Goal: Information Seeking & Learning: Learn about a topic

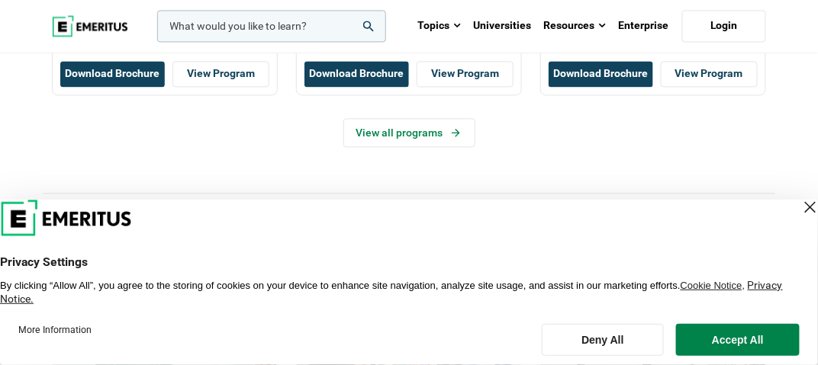
scroll to position [839, 0]
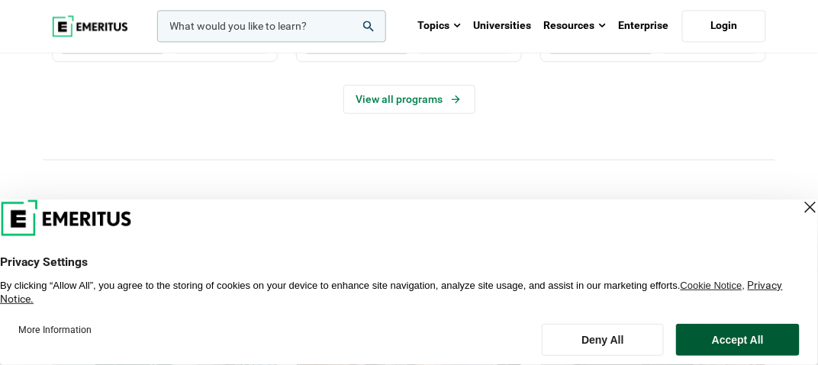
click at [749, 334] on button "Accept All" at bounding box center [738, 340] width 124 height 32
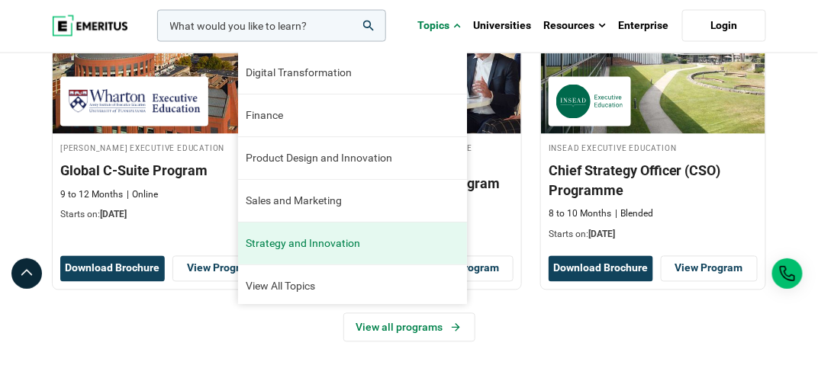
scroll to position [0, 0]
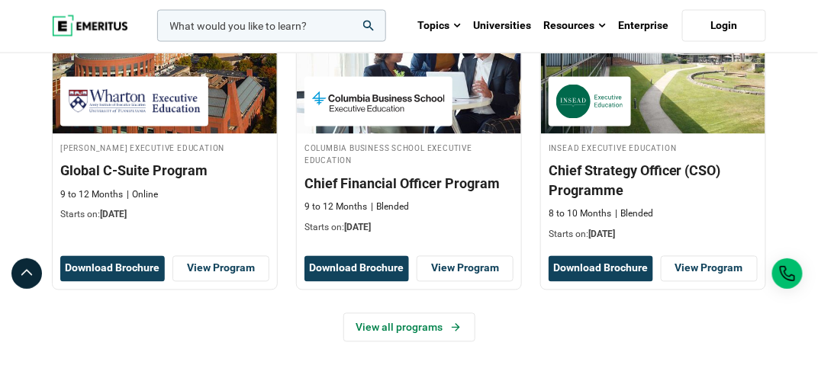
click at [150, 324] on div "View all programs" at bounding box center [409, 327] width 714 height 29
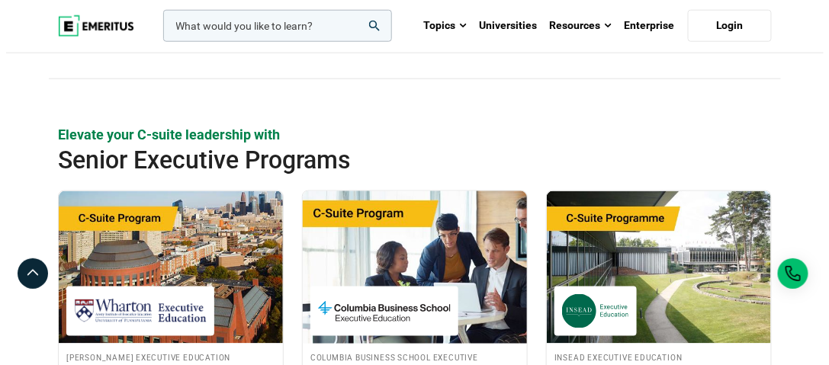
scroll to position [381, 0]
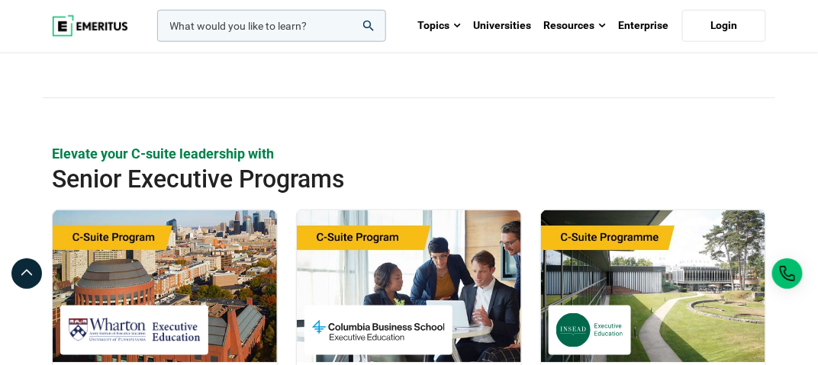
click at [246, 27] on input "woocommerce-product-search-field-0" at bounding box center [271, 26] width 229 height 32
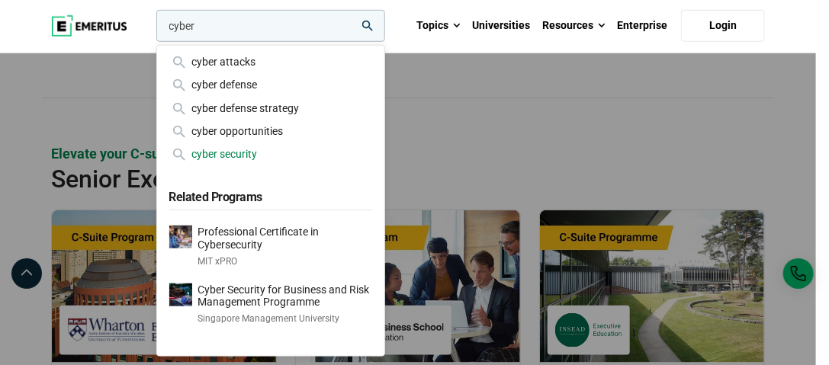
type input "cyber"
click at [246, 161] on div "cyber security" at bounding box center [270, 154] width 203 height 17
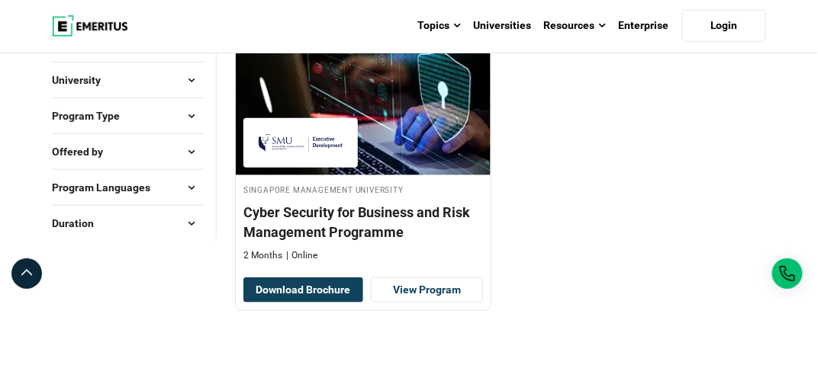
scroll to position [229, 0]
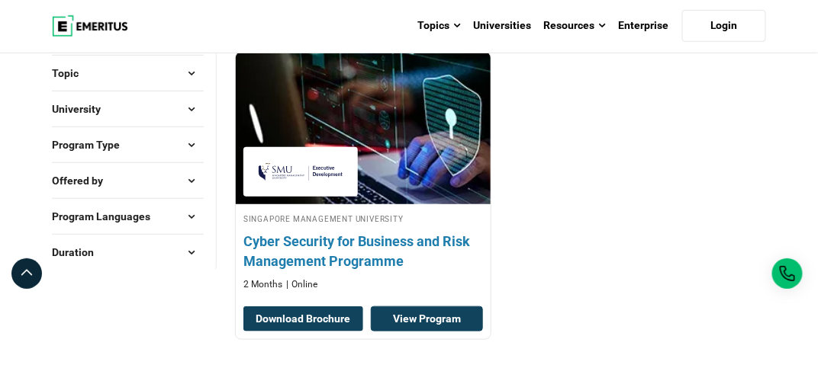
click at [435, 320] on link "View Program" at bounding box center [427, 320] width 112 height 26
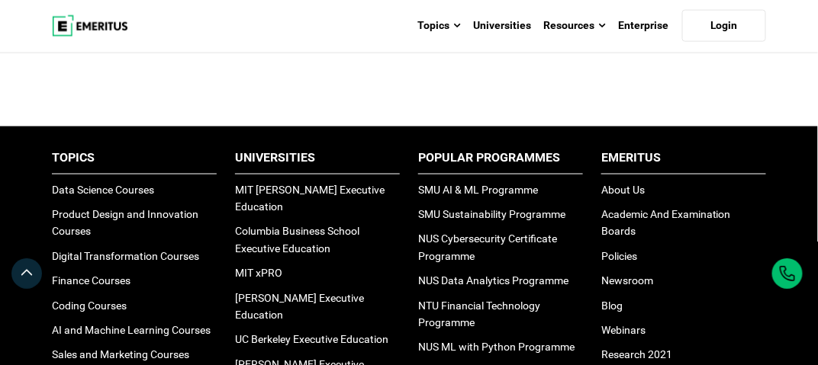
scroll to position [610, 0]
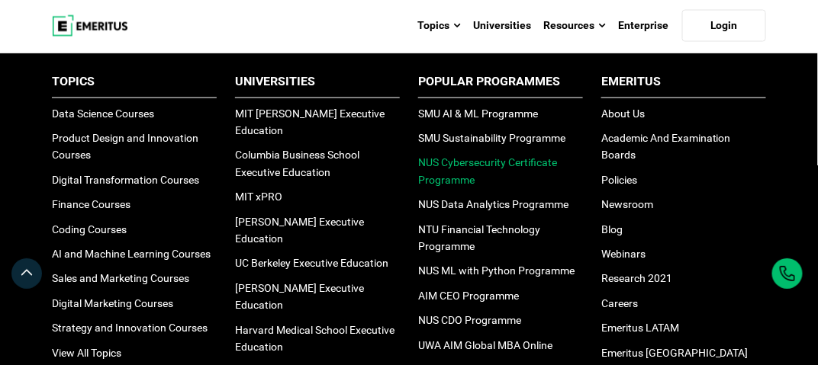
click at [468, 164] on link "NUS Cybersecurity Certificate Programme" at bounding box center [487, 171] width 139 height 29
